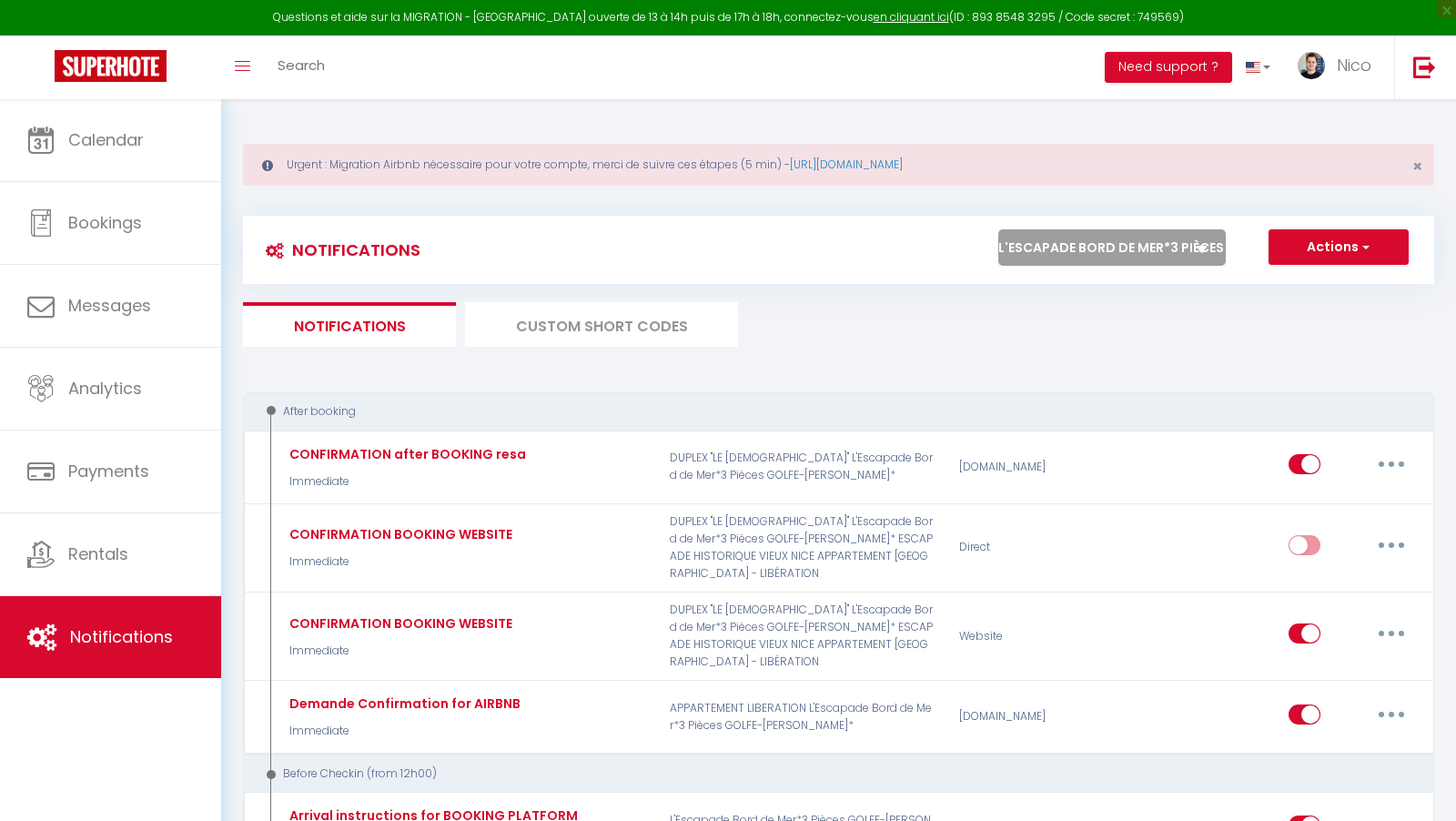
select select "60309"
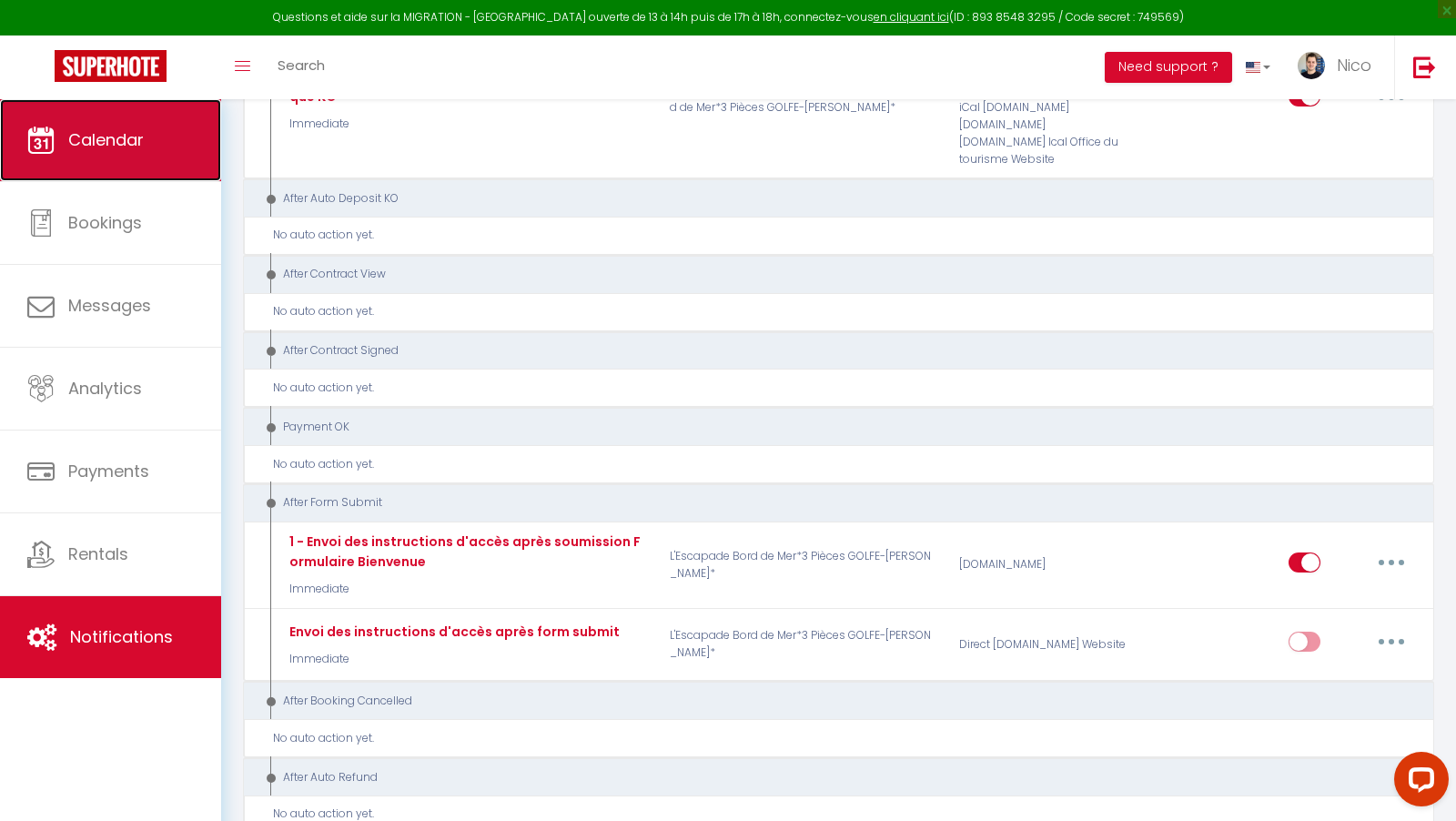
click at [92, 138] on span "Calendar" at bounding box center [106, 139] width 76 height 23
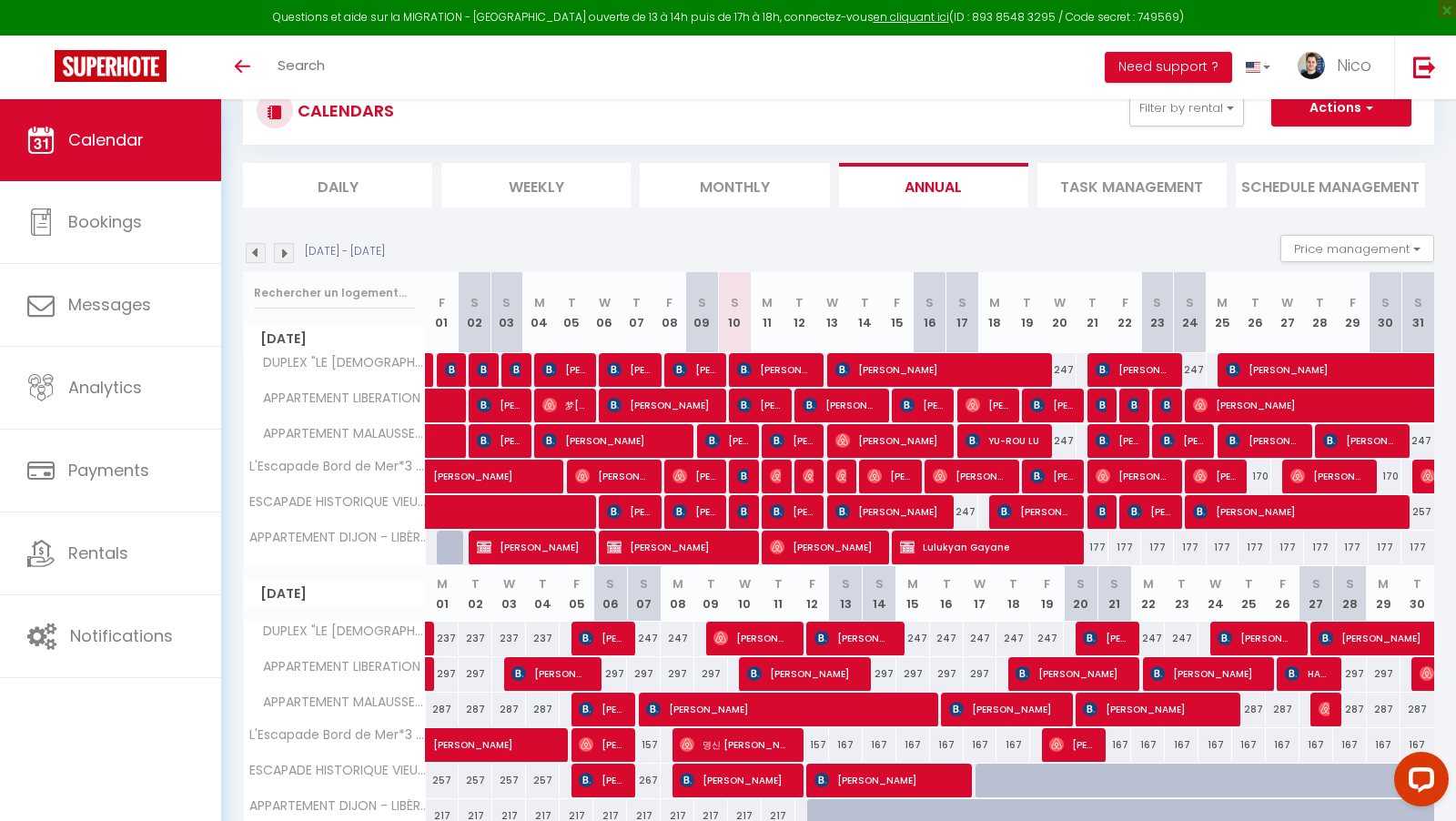
scroll to position [170, 0]
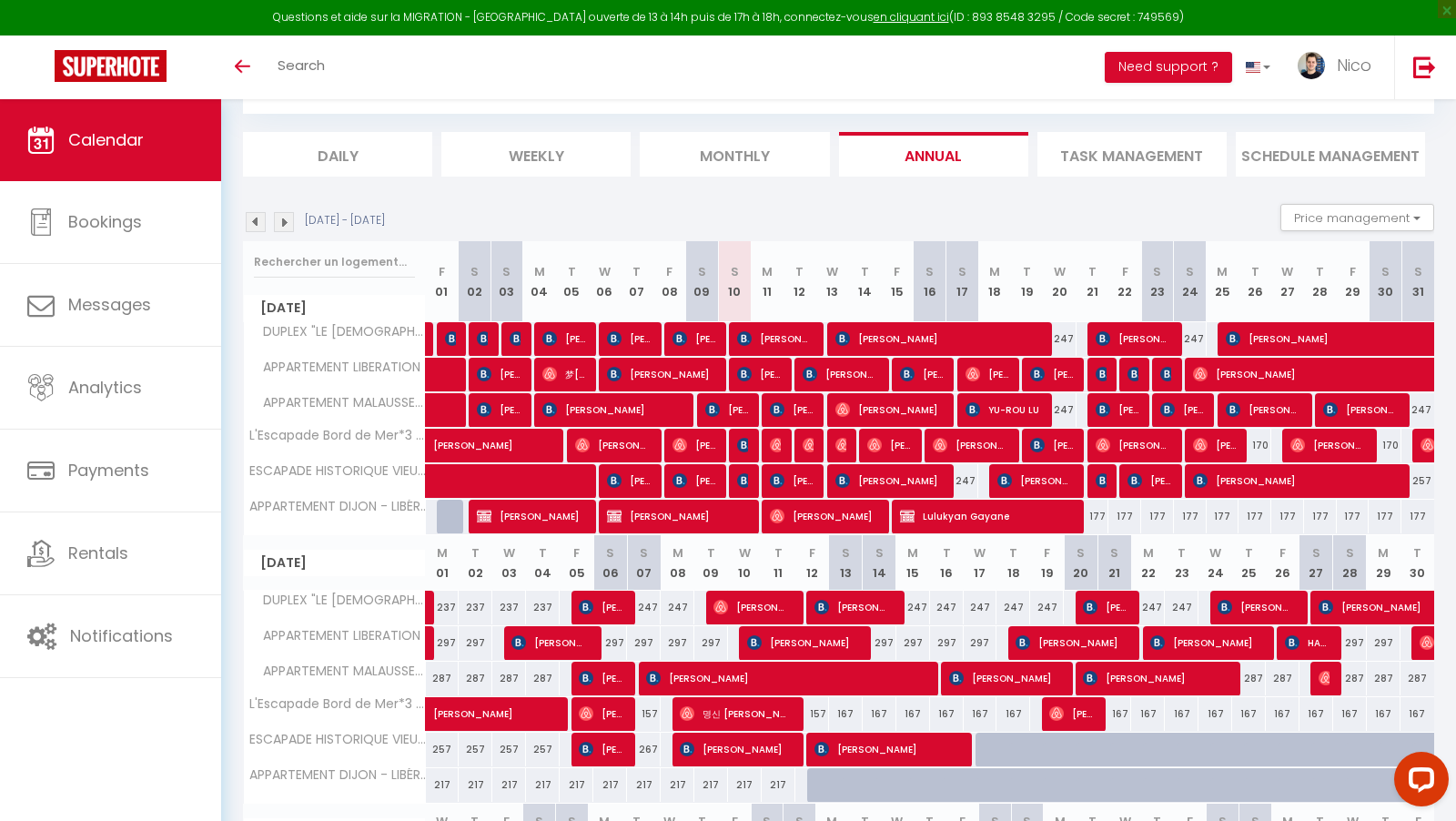
click at [817, 707] on div "157" at bounding box center [812, 714] width 34 height 34
type input "157"
type input "Fri 12 September 2025"
type input "Sat 13 September 2025"
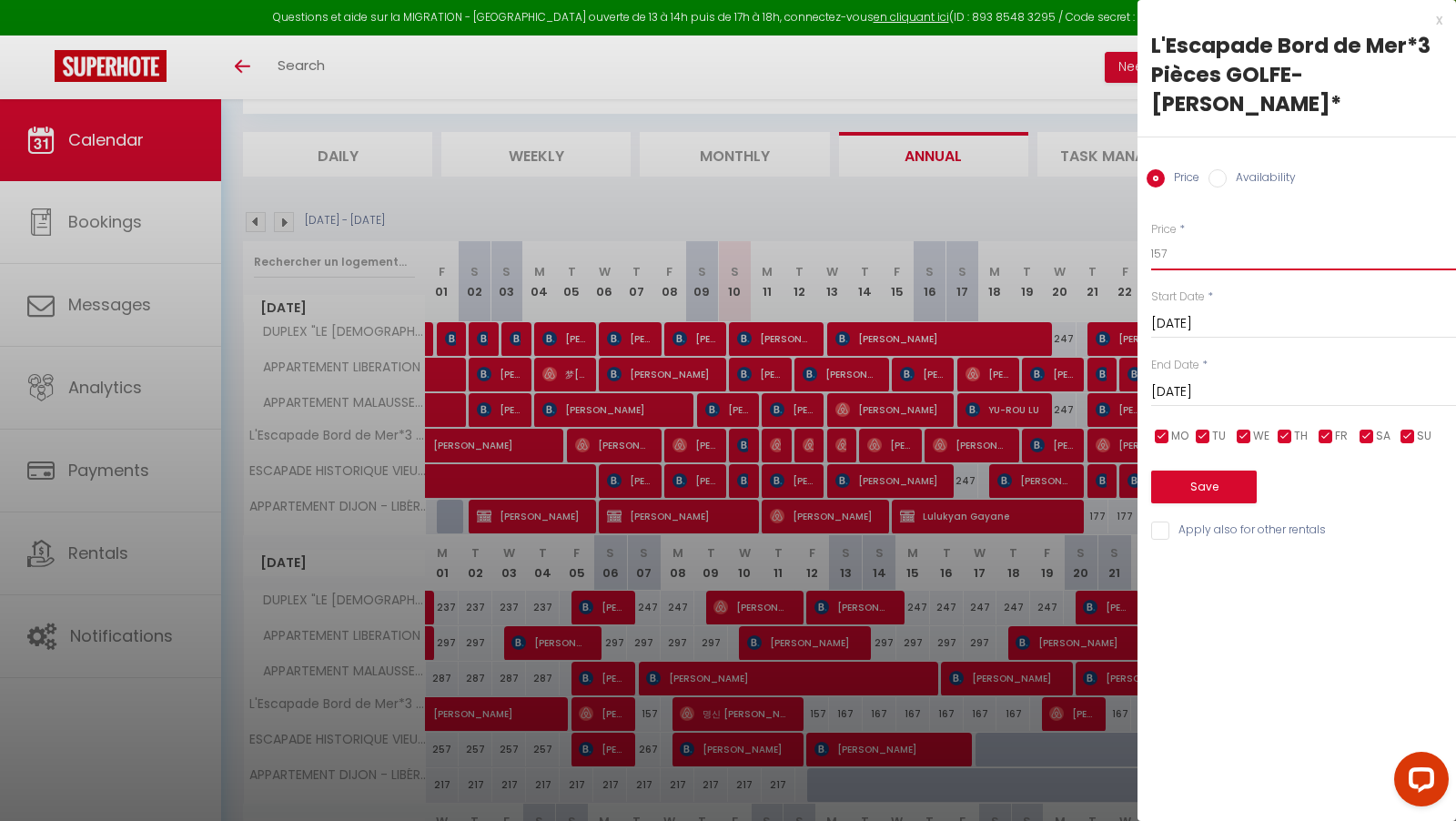
click at [1234, 238] on input "157" at bounding box center [1303, 254] width 305 height 33
type input "167"
click at [1193, 471] on button "Save" at bounding box center [1204, 487] width 106 height 33
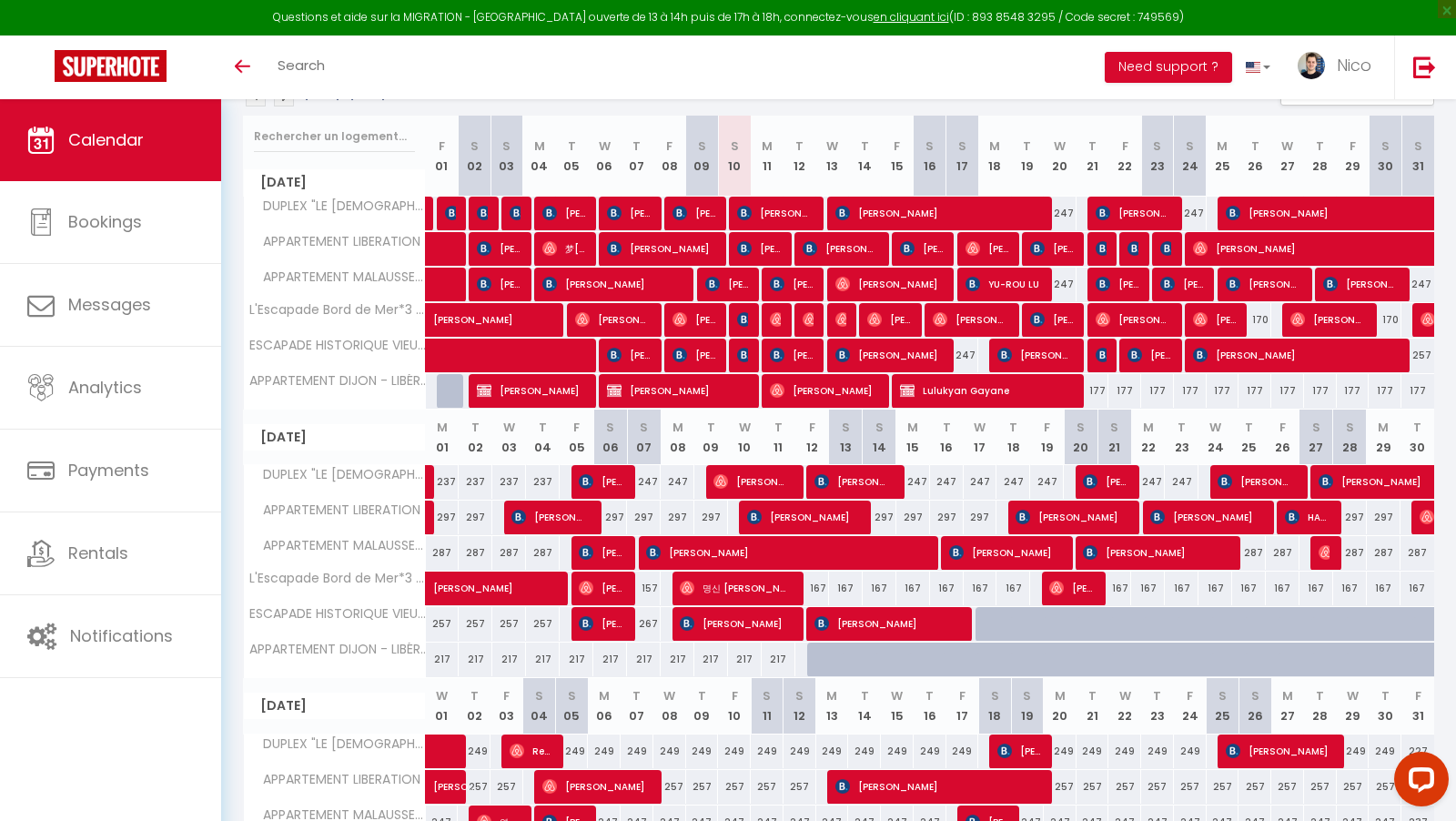
scroll to position [300, 0]
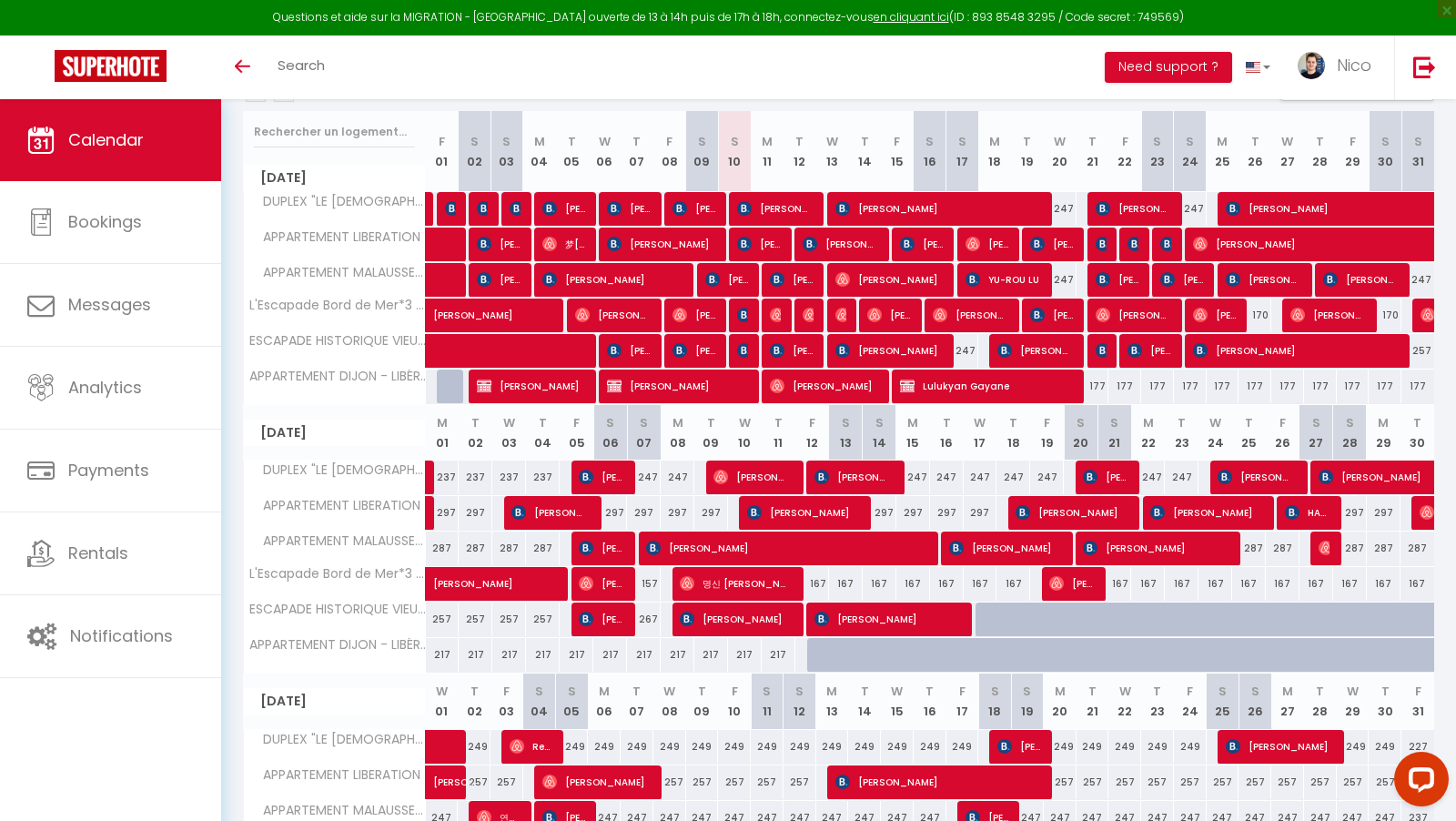
click at [816, 579] on div "167" at bounding box center [812, 584] width 34 height 34
type input "167"
type input "Fri 12 September 2025"
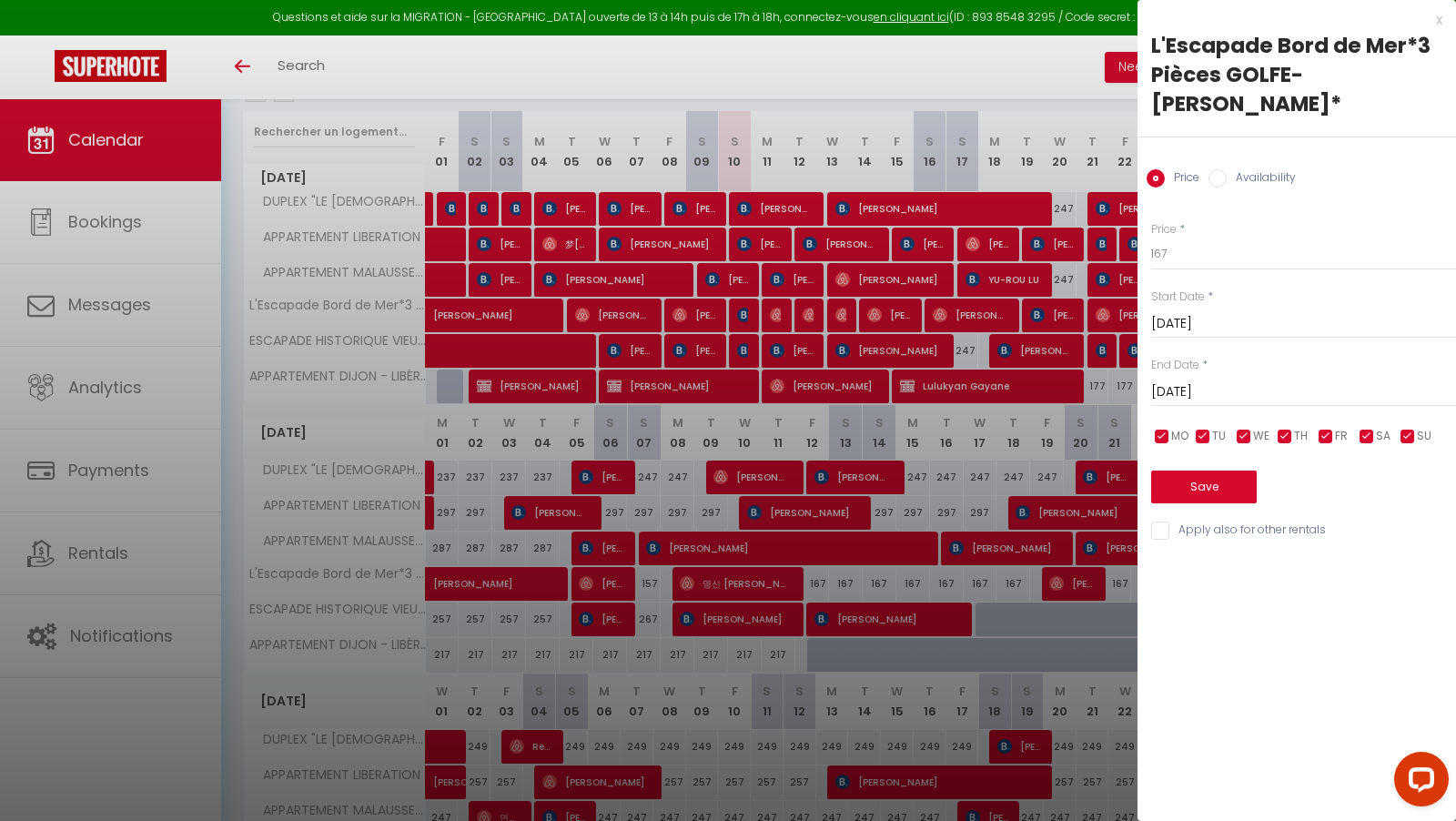
click at [1269, 381] on input "Sat 13 September 2025" at bounding box center [1303, 393] width 305 height 24
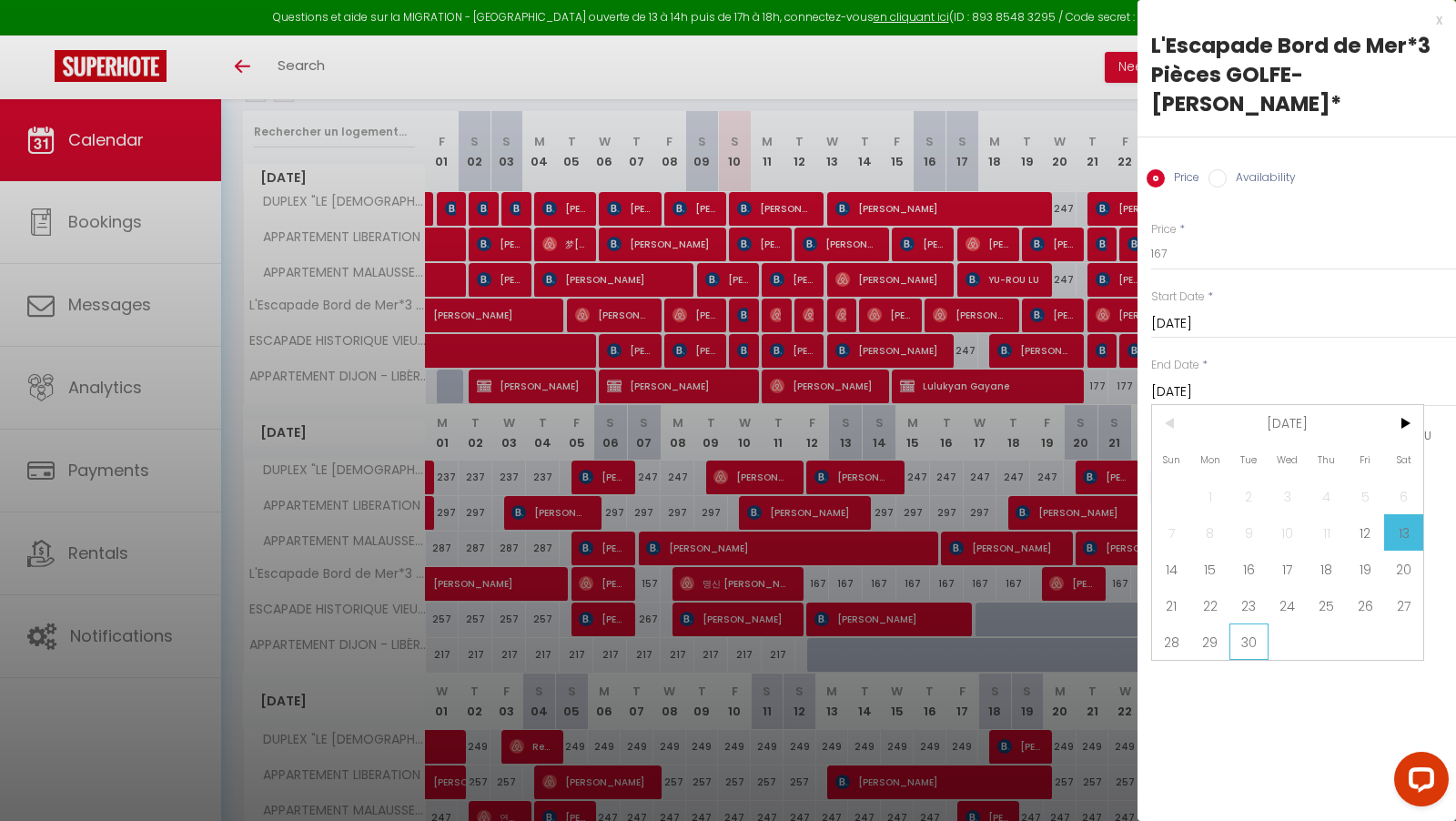
click at [1244, 624] on span "30" at bounding box center [1249, 642] width 39 height 37
type input "Tue 30 September 2025"
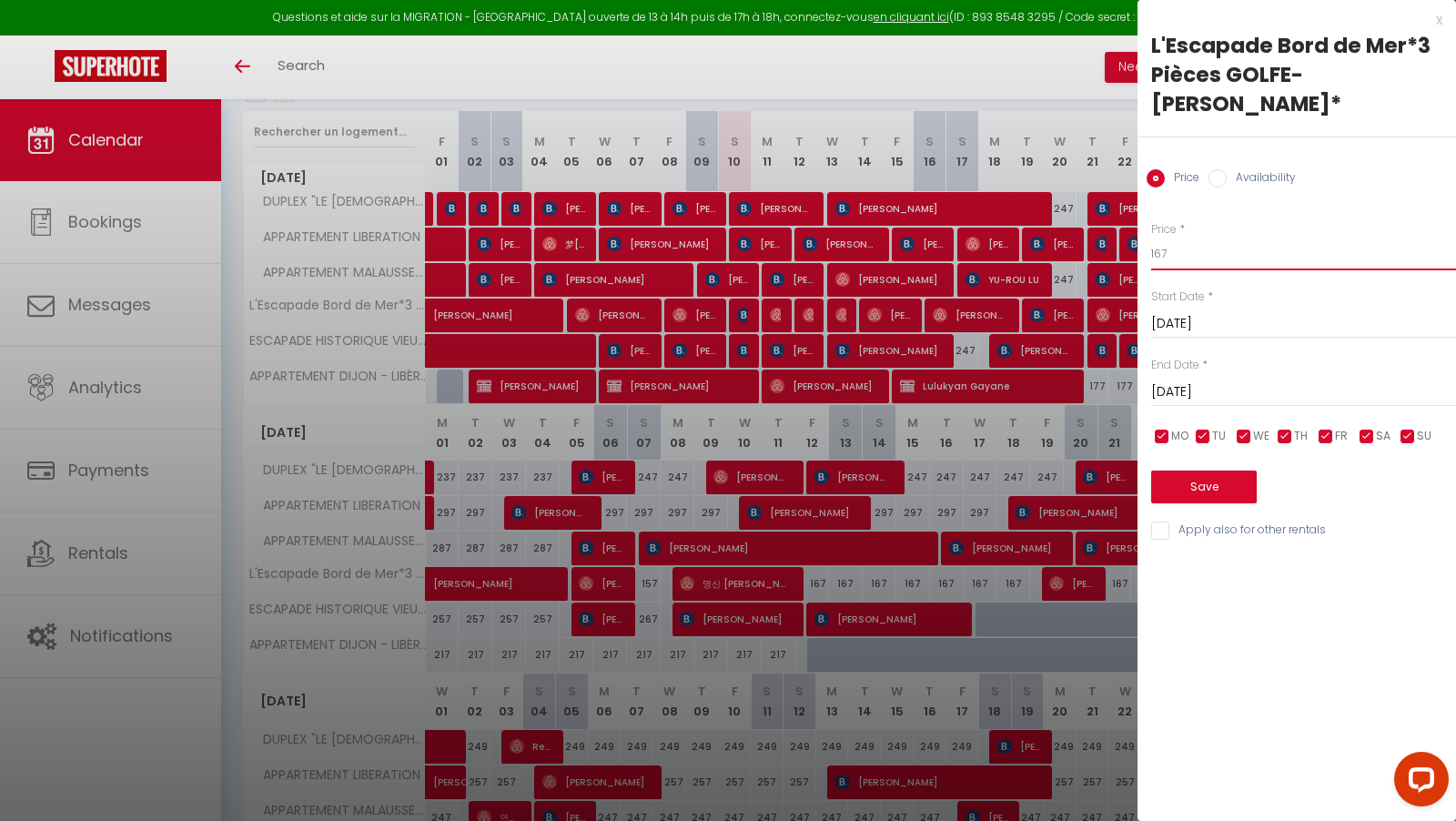
click at [1166, 238] on input "167" at bounding box center [1303, 254] width 305 height 33
